Goal: Entertainment & Leisure: Consume media (video, audio)

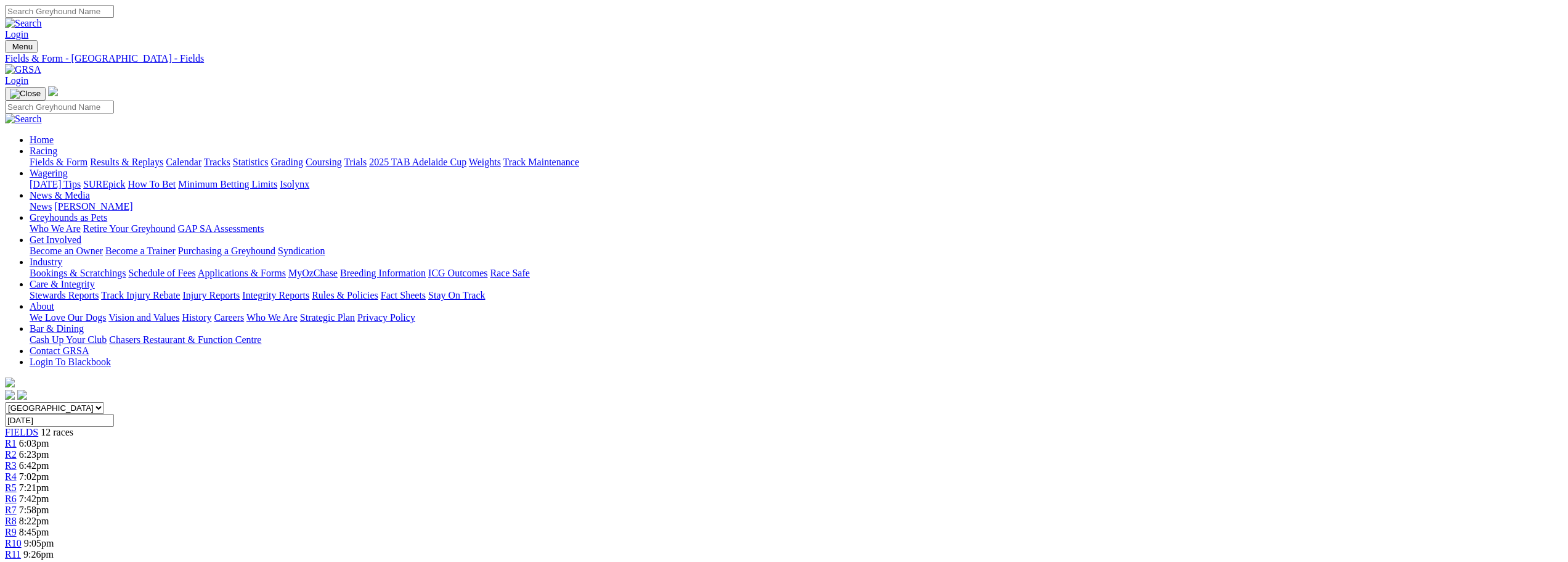
click at [164, 157] on link "Results & Replays" at bounding box center [127, 162] width 73 height 10
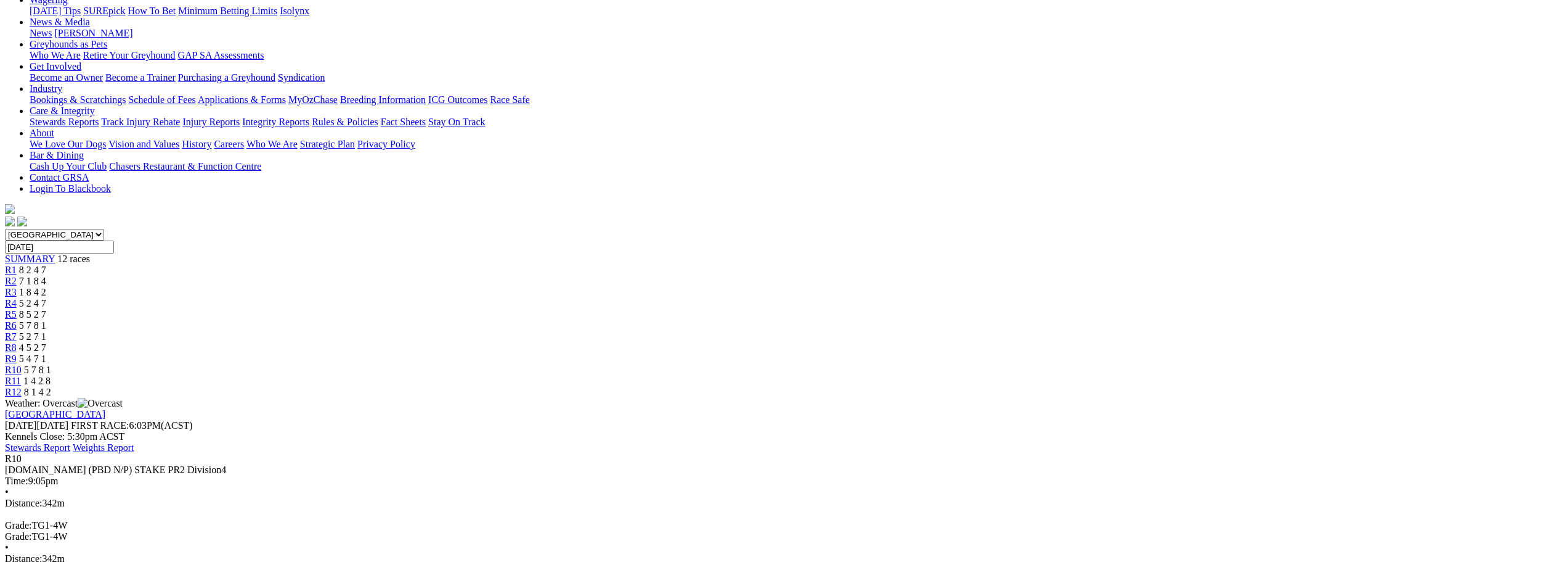
scroll to position [185, 0]
